Goal: Task Accomplishment & Management: Complete application form

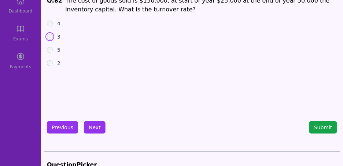
scroll to position [55, 0]
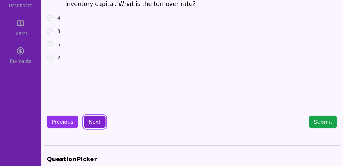
click at [92, 125] on button "Next" at bounding box center [95, 121] width 22 height 12
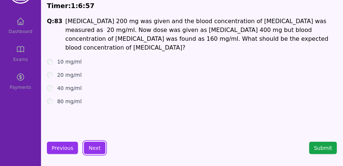
scroll to position [24, 0]
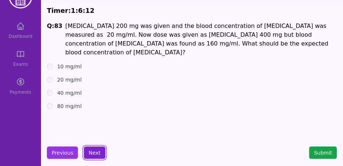
click at [92, 150] on button "Next" at bounding box center [95, 152] width 22 height 12
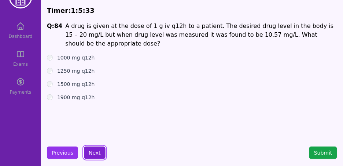
click at [98, 154] on button "Next" at bounding box center [95, 152] width 22 height 12
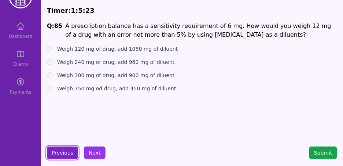
click at [67, 148] on button "Previous" at bounding box center [62, 152] width 31 height 12
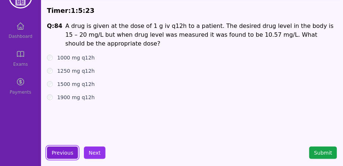
click at [67, 148] on button "Previous" at bounding box center [62, 152] width 31 height 12
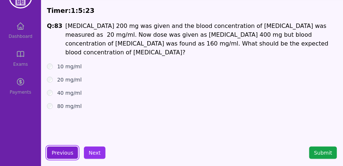
click at [67, 148] on button "Previous" at bounding box center [62, 152] width 31 height 12
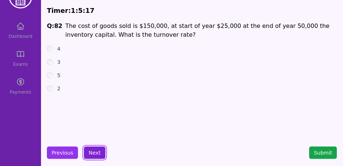
click at [98, 154] on button "Next" at bounding box center [95, 152] width 22 height 12
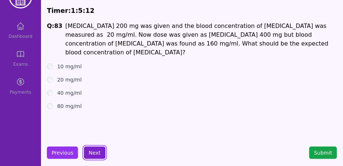
click at [98, 154] on button "Next" at bounding box center [95, 152] width 22 height 12
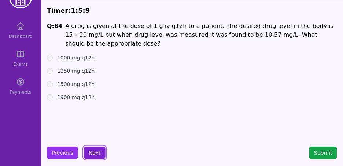
click at [95, 146] on button "Next" at bounding box center [95, 152] width 22 height 12
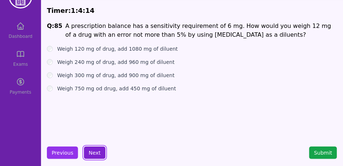
click at [95, 153] on button "Next" at bounding box center [95, 152] width 22 height 12
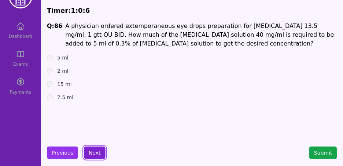
click at [94, 149] on button "Next" at bounding box center [95, 152] width 22 height 12
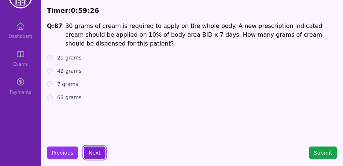
click at [92, 152] on button "Next" at bounding box center [95, 152] width 22 height 12
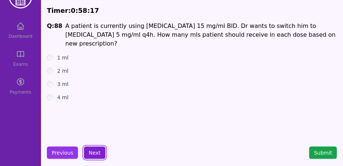
click at [98, 153] on button "Next" at bounding box center [95, 152] width 22 height 12
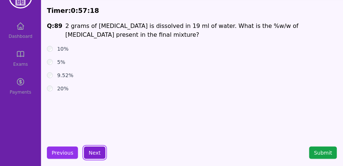
click at [93, 151] on button "Next" at bounding box center [95, 152] width 22 height 12
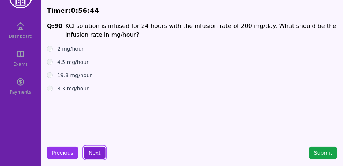
click at [96, 150] on button "Next" at bounding box center [95, 152] width 22 height 12
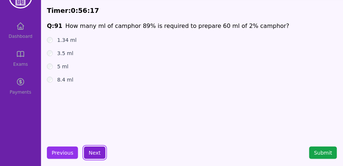
click at [93, 153] on button "Next" at bounding box center [95, 152] width 22 height 12
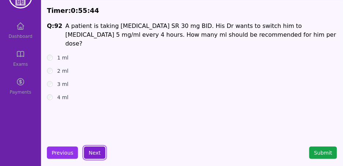
click at [96, 153] on button "Next" at bounding box center [95, 152] width 22 height 12
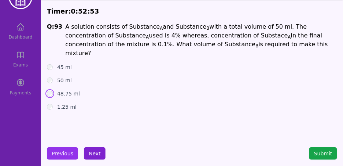
scroll to position [23, 0]
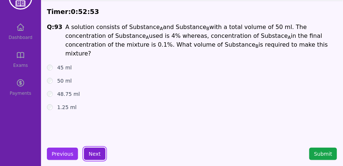
click at [93, 155] on button "Next" at bounding box center [95, 153] width 22 height 12
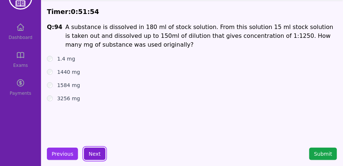
click at [97, 148] on button "Next" at bounding box center [95, 153] width 22 height 12
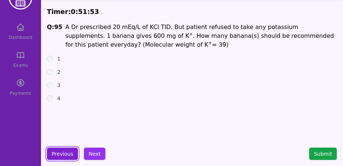
click at [67, 154] on button "Previous" at bounding box center [62, 153] width 31 height 12
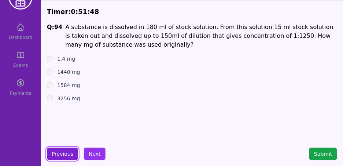
click at [67, 154] on button "Previous" at bounding box center [62, 153] width 31 height 12
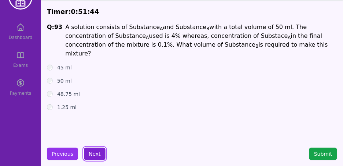
click at [92, 154] on button "Next" at bounding box center [95, 153] width 22 height 12
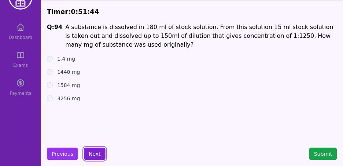
click at [92, 154] on button "Next" at bounding box center [95, 153] width 22 height 12
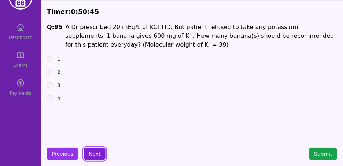
click at [94, 152] on button "Next" at bounding box center [95, 153] width 22 height 12
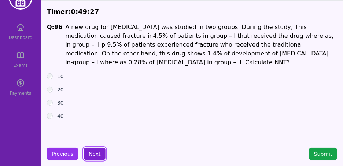
click at [93, 154] on button "Next" at bounding box center [95, 153] width 22 height 12
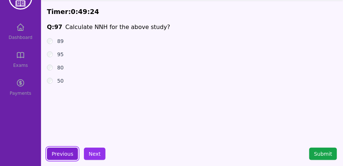
click at [68, 151] on button "Previous" at bounding box center [62, 153] width 31 height 12
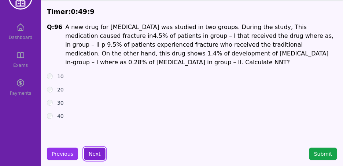
click at [98, 154] on button "Next" at bounding box center [95, 153] width 22 height 12
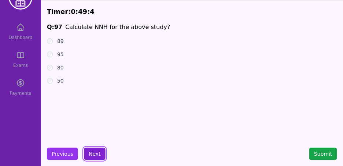
click at [96, 151] on button "Next" at bounding box center [95, 153] width 22 height 12
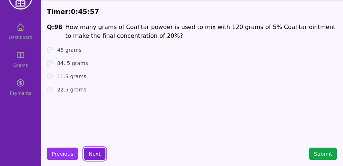
click at [95, 152] on button "Next" at bounding box center [95, 153] width 22 height 12
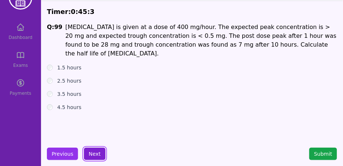
click at [95, 153] on button "Next" at bounding box center [95, 153] width 22 height 12
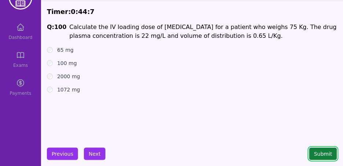
click at [327, 153] on button "Submit" at bounding box center [323, 153] width 28 height 12
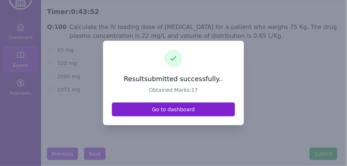
click at [196, 111] on link "Go to dashboard" at bounding box center [173, 109] width 123 height 14
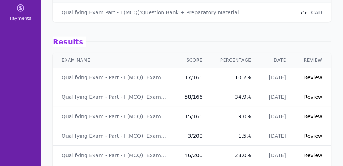
scroll to position [22, 0]
